Goal: Download file/media

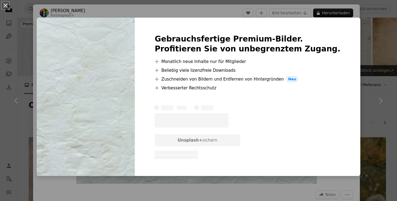
scroll to position [753, 0]
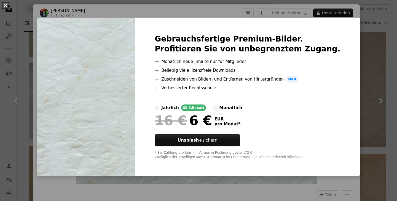
click at [5, 4] on button "An X shape" at bounding box center [5, 5] width 7 height 7
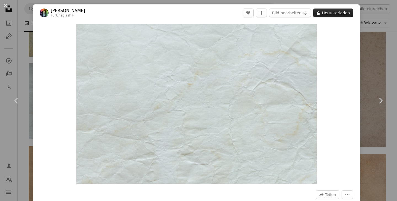
click at [324, 13] on button "A lock Herunterladen" at bounding box center [333, 13] width 40 height 9
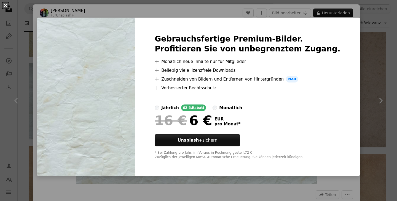
click at [6, 5] on button "An X shape" at bounding box center [5, 5] width 7 height 7
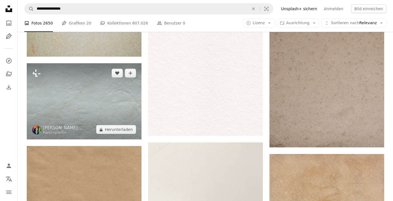
drag, startPoint x: 74, startPoint y: 98, endPoint x: 80, endPoint y: 103, distance: 8.5
click at [80, 103] on img at bounding box center [84, 101] width 115 height 76
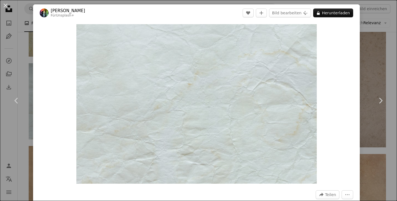
click at [46, 13] on img at bounding box center [44, 13] width 9 height 9
